Goal: Task Accomplishment & Management: Complete application form

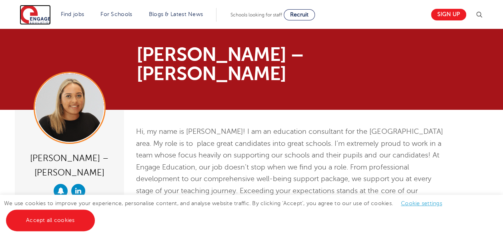
click at [44, 15] on img at bounding box center [35, 15] width 31 height 20
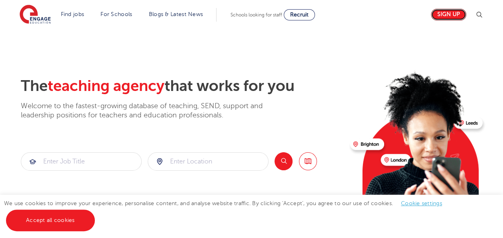
click at [454, 15] on link "Sign up" at bounding box center [448, 15] width 35 height 12
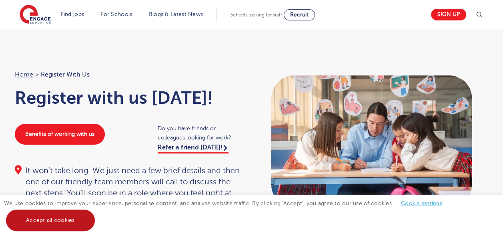
click at [56, 222] on link "Accept all cookies" at bounding box center [50, 220] width 89 height 22
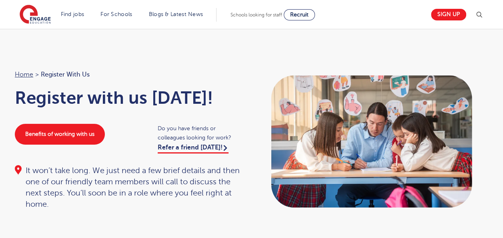
click at [0, 0] on link "Secondary school roles" at bounding box center [0, 0] width 0 height 0
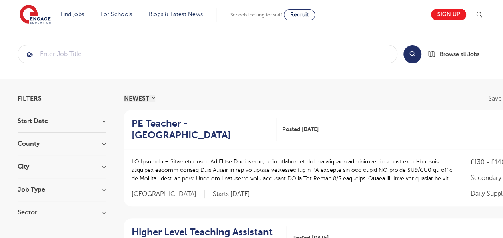
click at [102, 166] on h3 "City" at bounding box center [62, 166] width 88 height 6
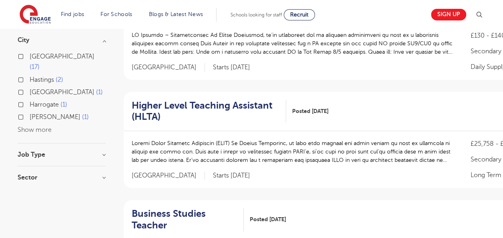
scroll to position [128, 0]
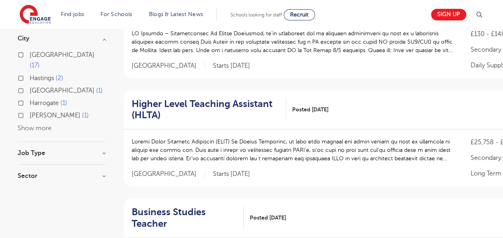
click at [23, 124] on button "Show more" at bounding box center [35, 127] width 34 height 7
click at [103, 162] on h3 "Job Type" at bounding box center [62, 165] width 88 height 6
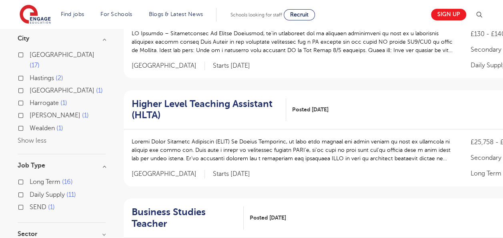
click at [18, 230] on h3 "Sector" at bounding box center [62, 233] width 88 height 6
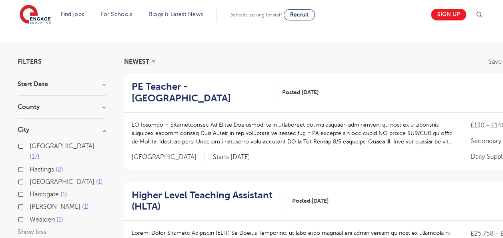
scroll to position [0, 0]
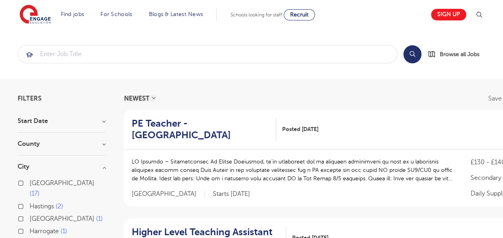
click at [0, 0] on link "Teaching jobs in [GEOGRAPHIC_DATA]" at bounding box center [0, 0] width 0 height 0
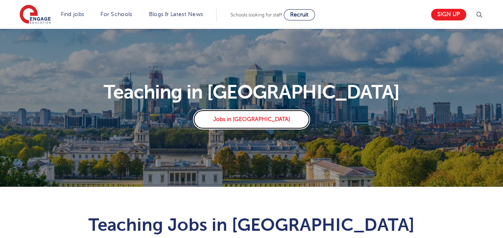
click at [270, 114] on link "Jobs in London" at bounding box center [251, 119] width 117 height 20
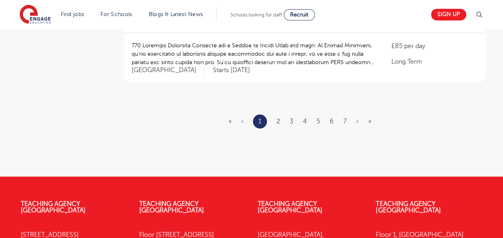
scroll to position [1023, 0]
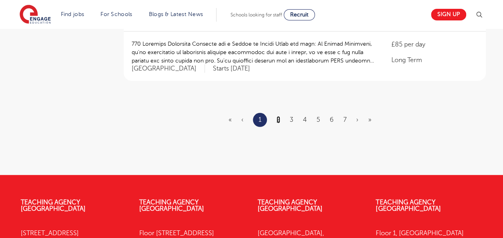
click at [277, 116] on link "2" at bounding box center [278, 119] width 4 height 7
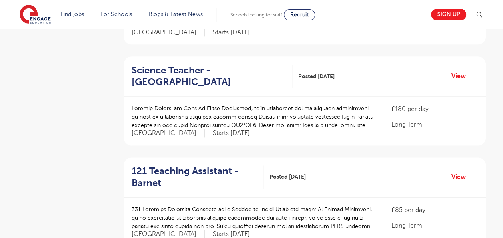
scroll to position [452, 0]
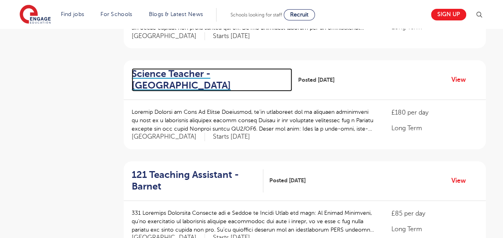
click at [210, 68] on h2 "Science Teacher - Tower Hamlets" at bounding box center [209, 79] width 154 height 23
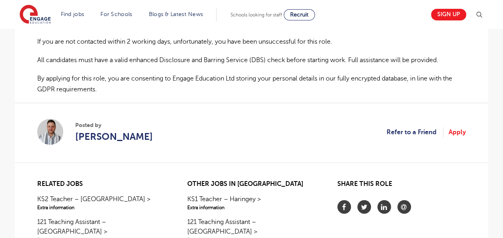
scroll to position [565, 0]
click at [451, 135] on link "Apply" at bounding box center [456, 131] width 17 height 10
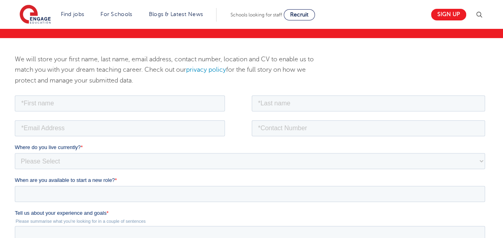
scroll to position [102, 0]
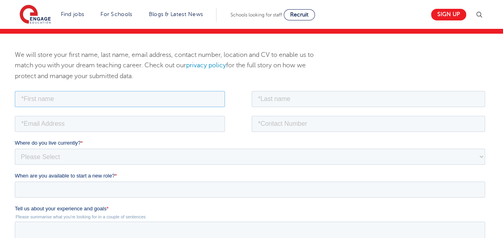
click at [24, 99] on input "text" at bounding box center [120, 98] width 210 height 16
